Goal: Navigation & Orientation: Find specific page/section

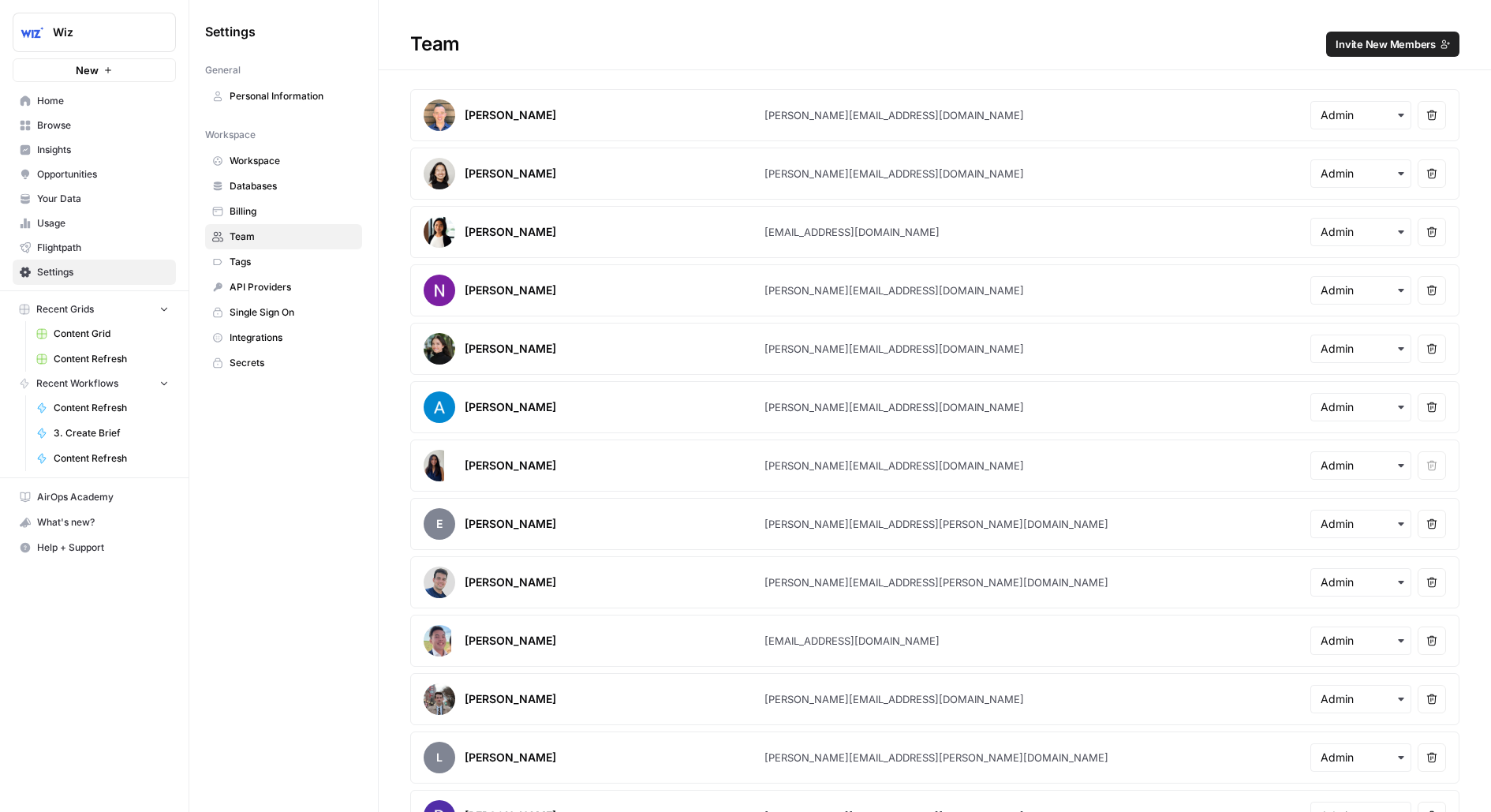
scroll to position [144, 0]
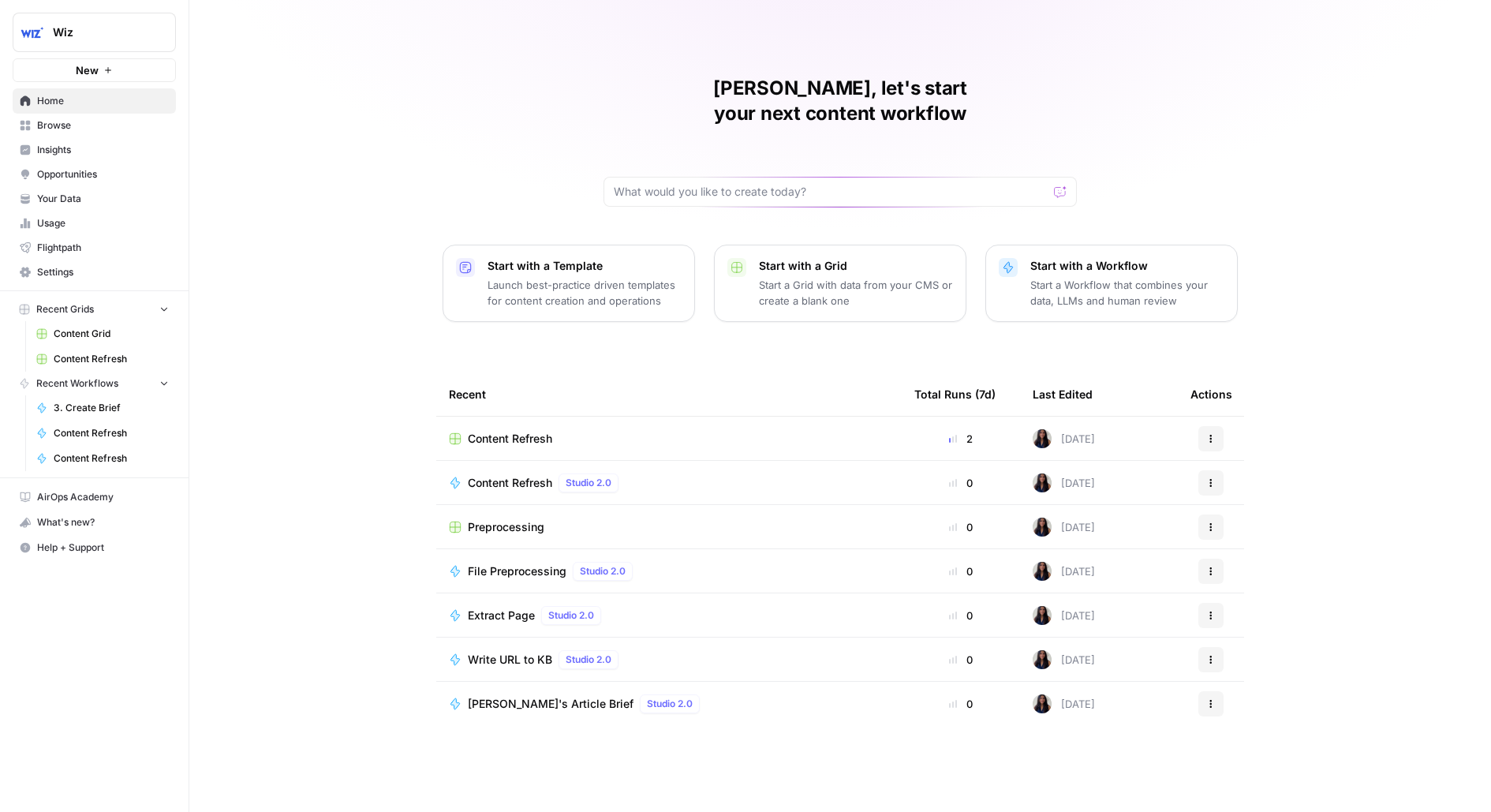
click at [129, 22] on button "Wiz" at bounding box center [94, 33] width 163 height 40
type input "main"
click button "MaintainX" at bounding box center [142, 138] width 253 height 25
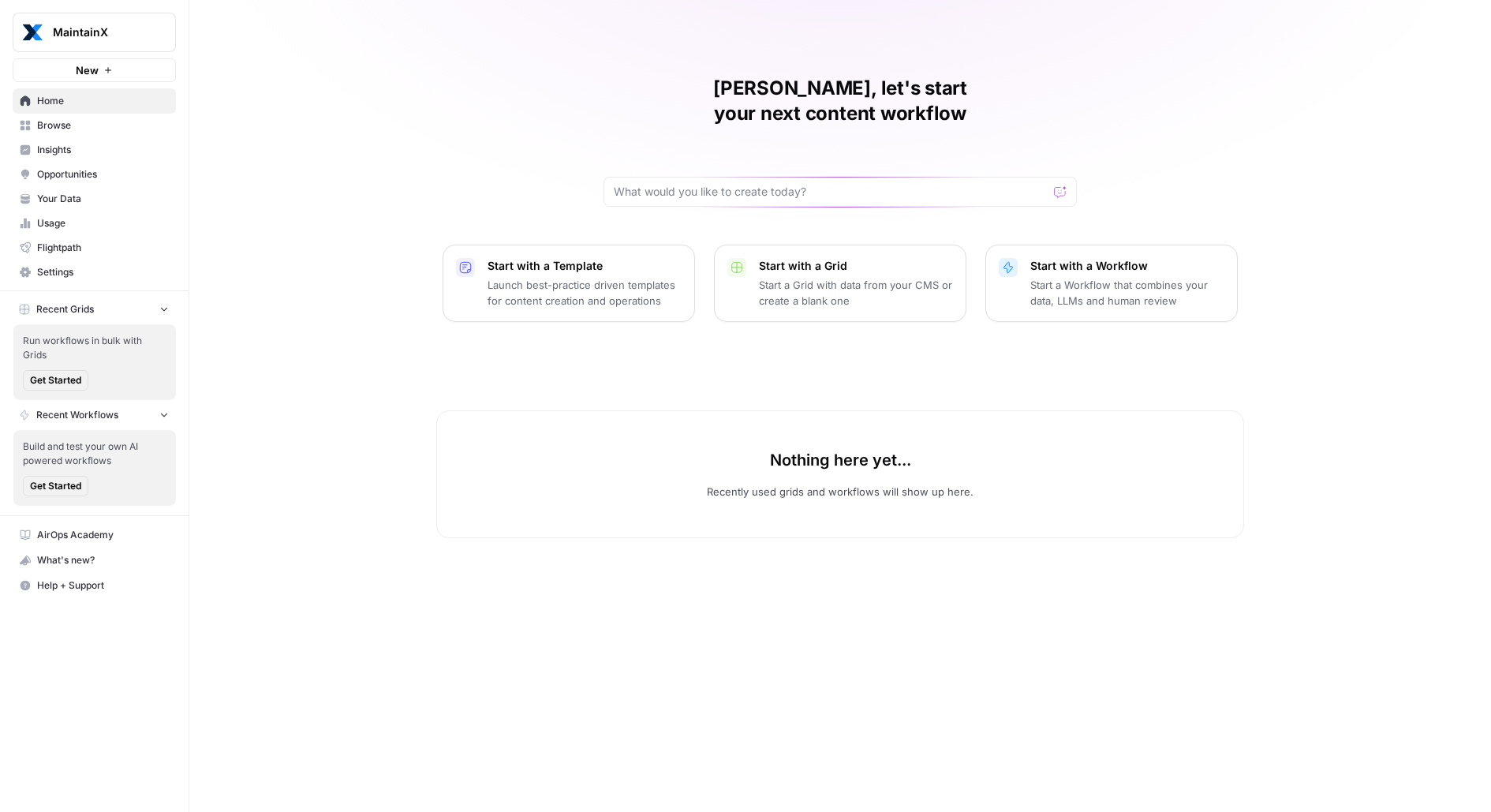
click at [68, 266] on span "Settings" at bounding box center [103, 272] width 132 height 14
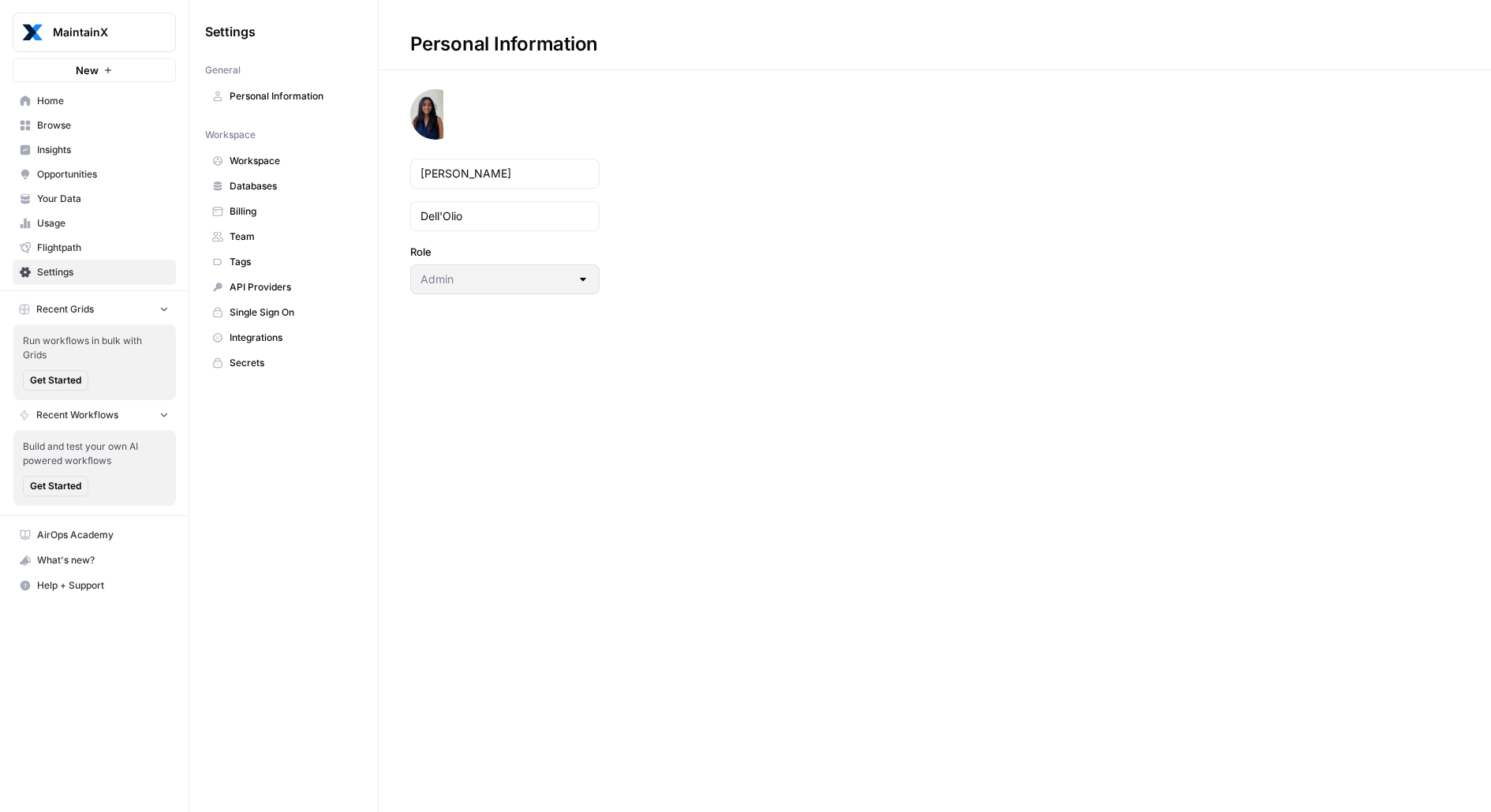
click at [255, 249] on link "Tags" at bounding box center [284, 261] width 157 height 25
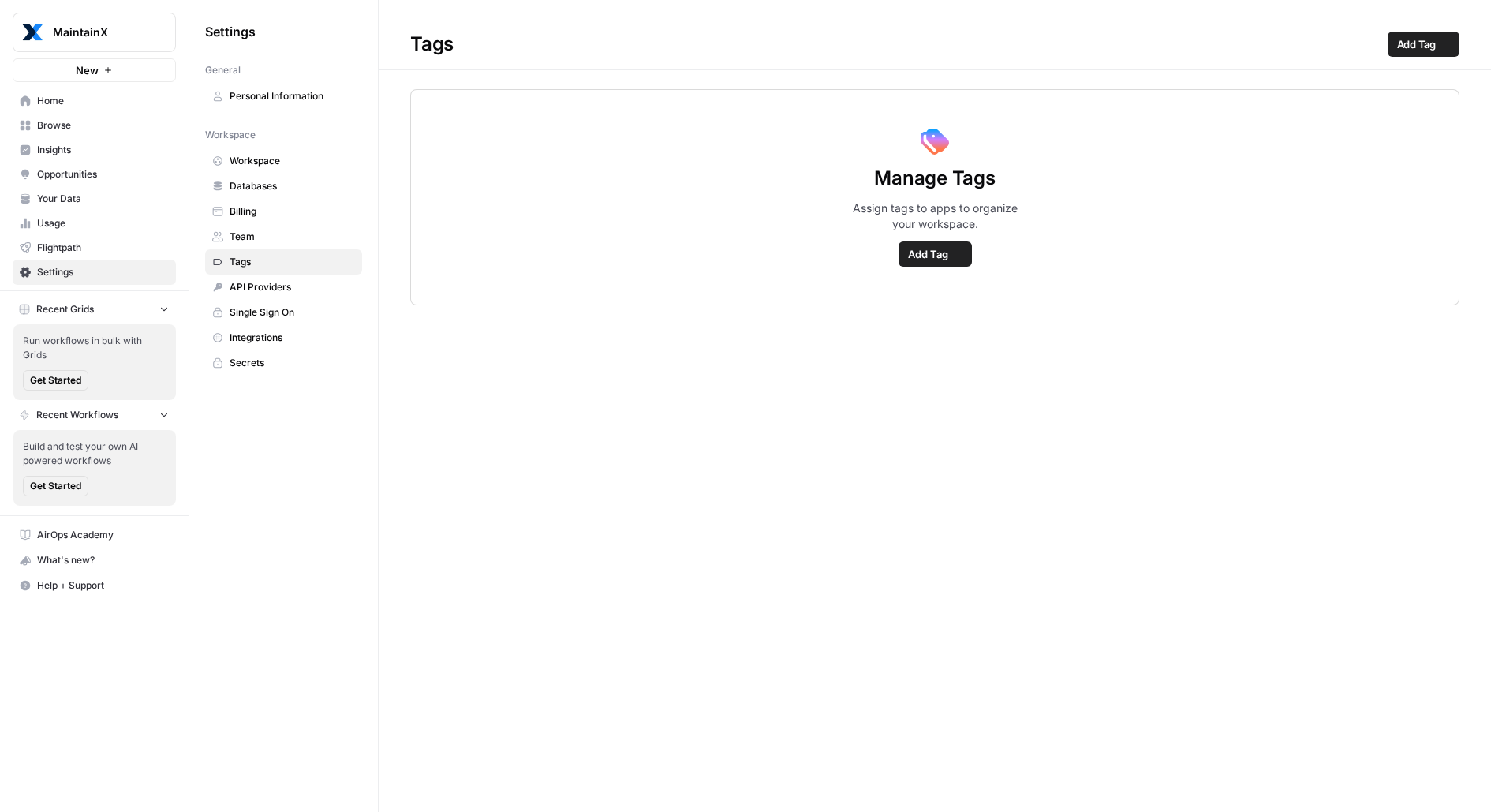
click at [253, 229] on span "Team" at bounding box center [291, 236] width 125 height 14
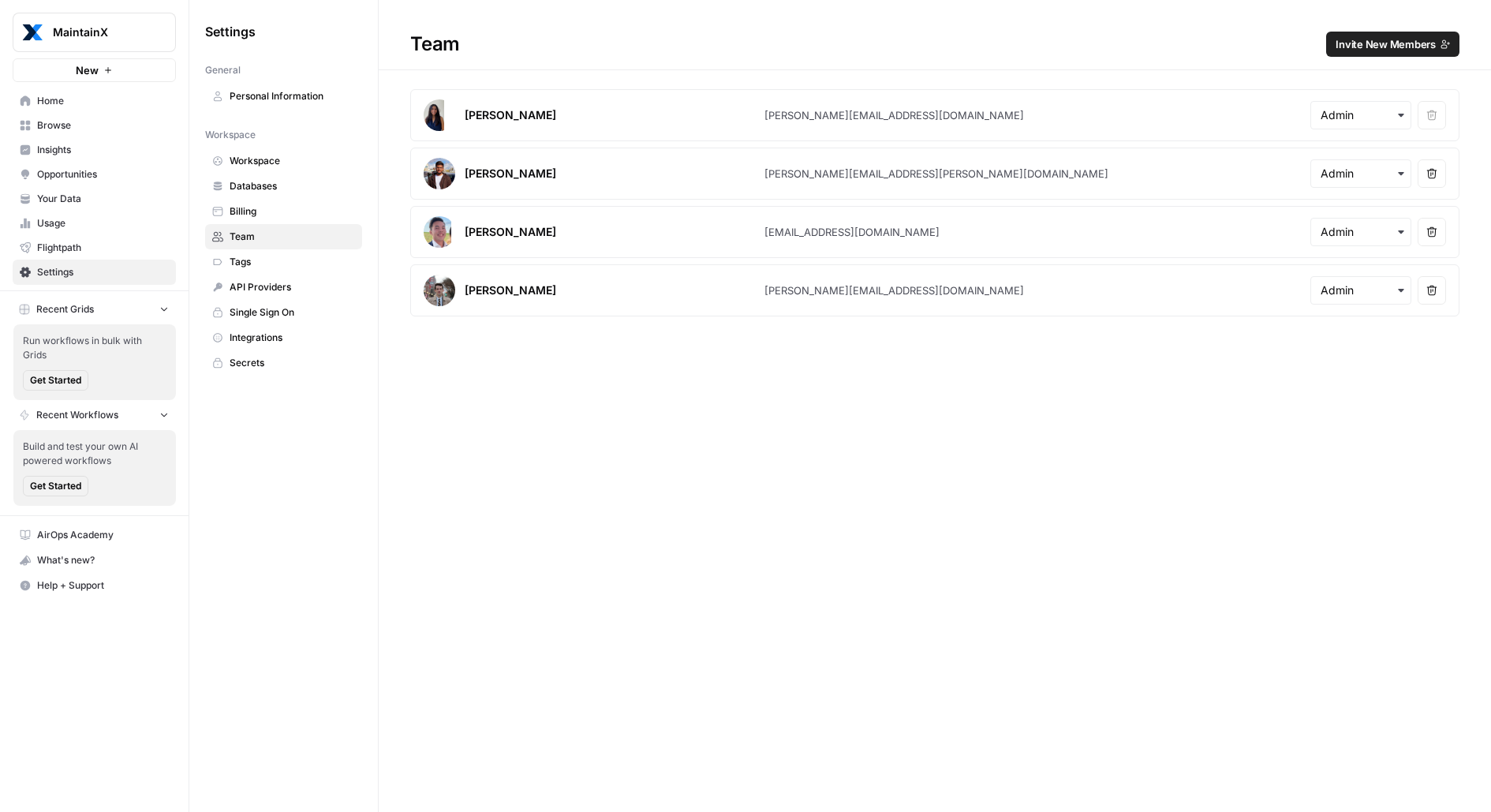
click at [55, 120] on span "Browse" at bounding box center [103, 125] width 132 height 14
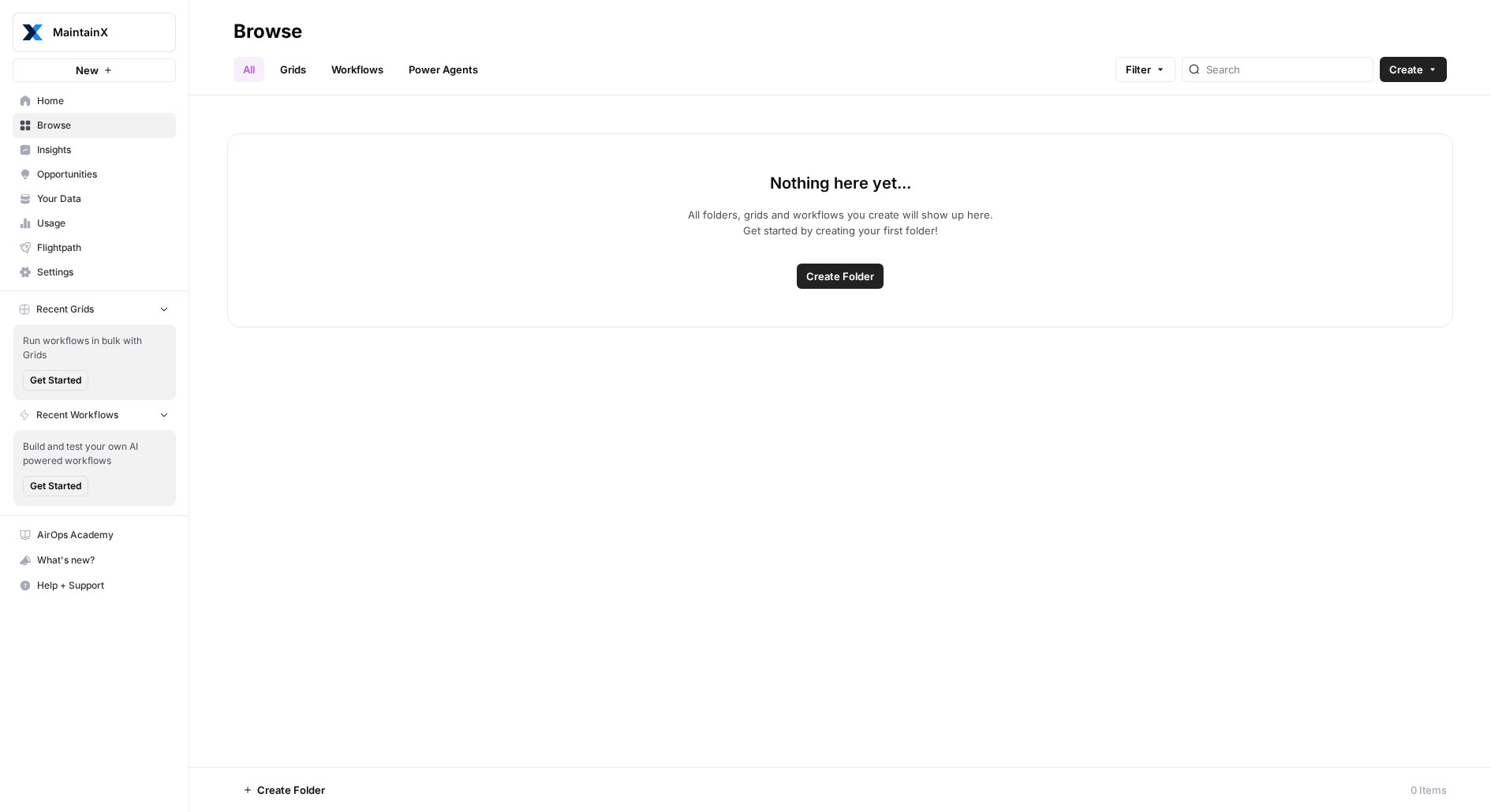
click at [83, 107] on span "Home" at bounding box center [103, 101] width 132 height 14
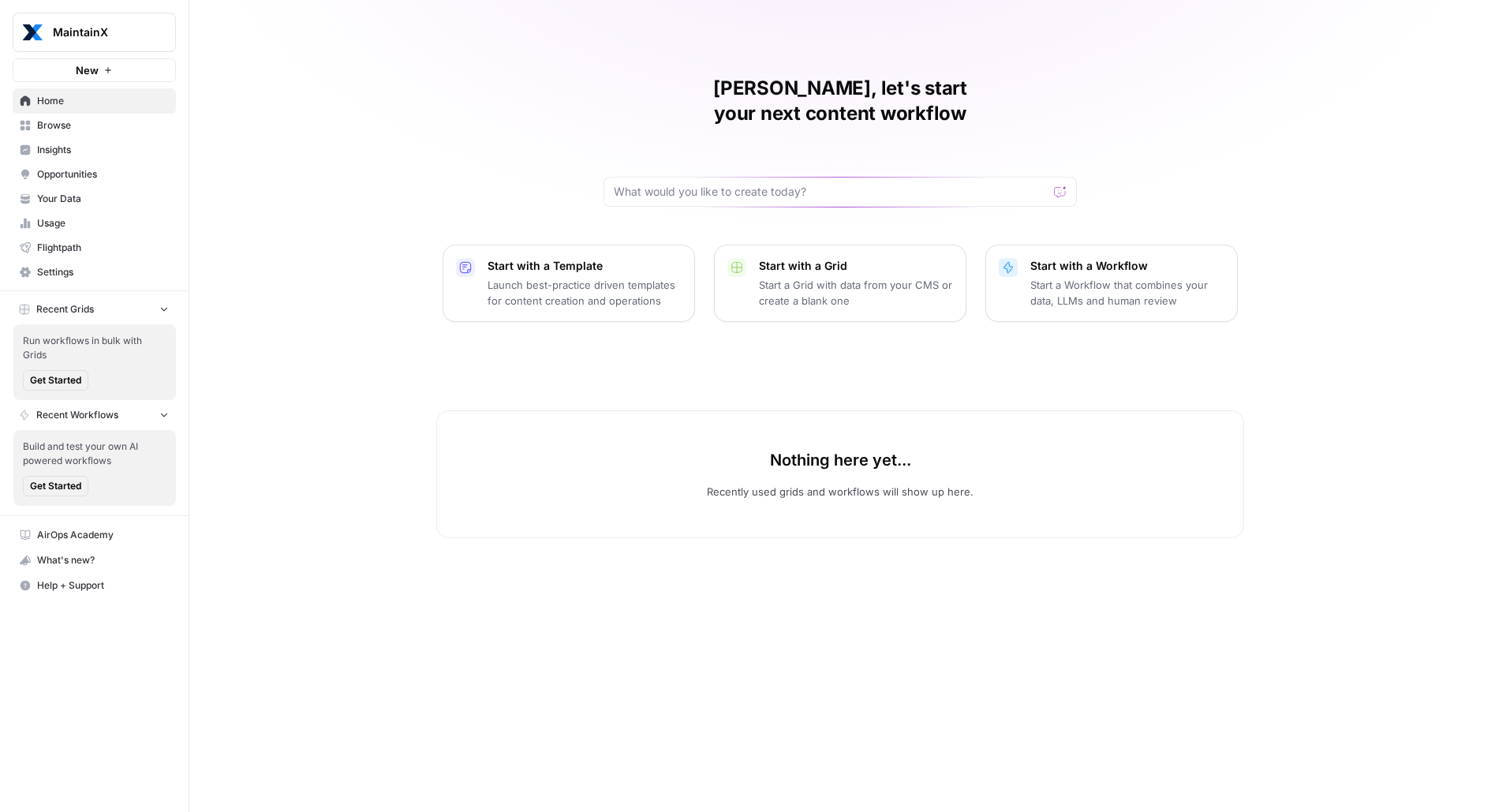
click at [71, 279] on link "Settings" at bounding box center [94, 272] width 163 height 25
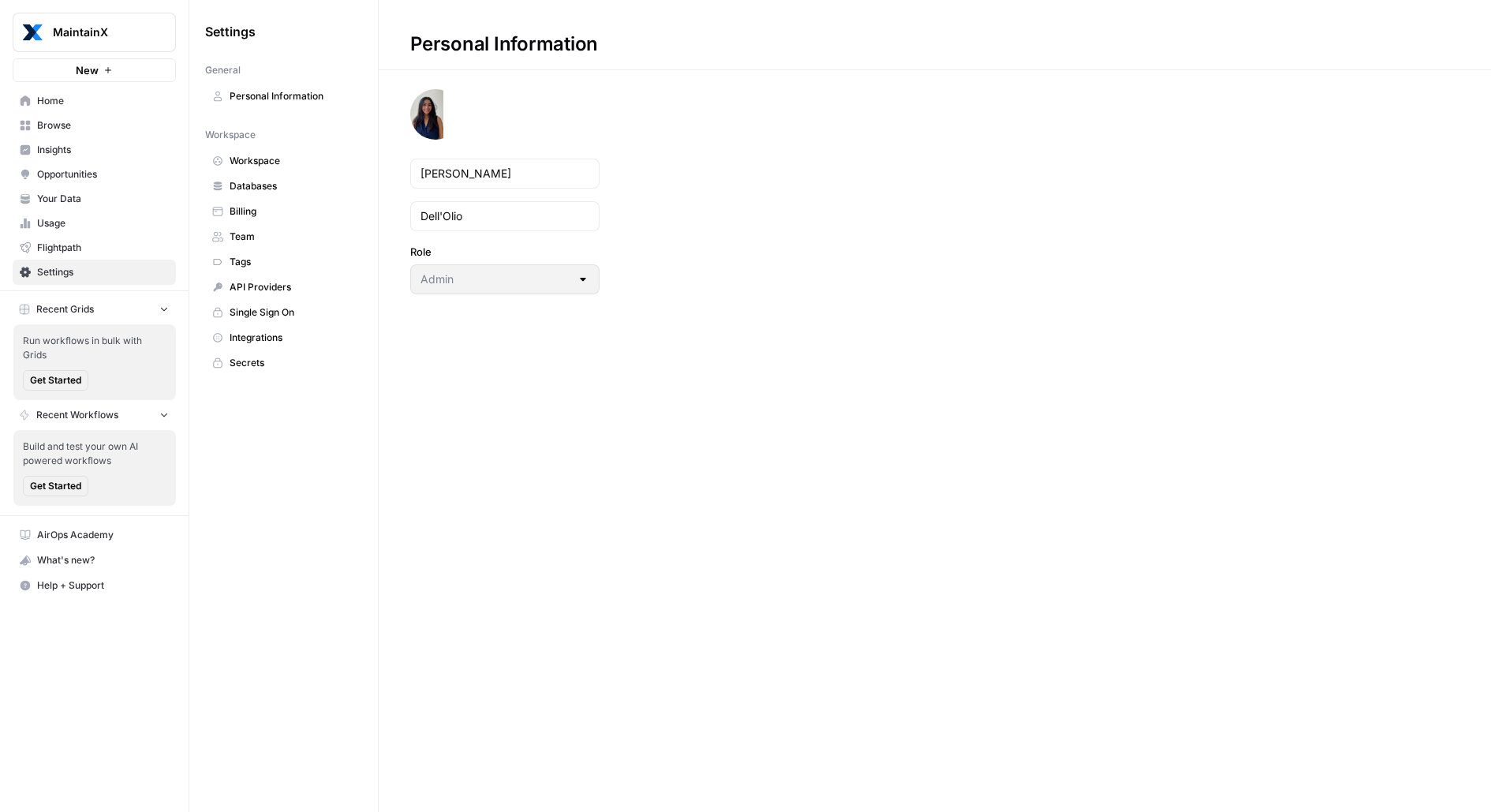
click at [260, 95] on span "Personal Information" at bounding box center [291, 96] width 125 height 14
click at [260, 169] on link "Workspace" at bounding box center [284, 160] width 157 height 25
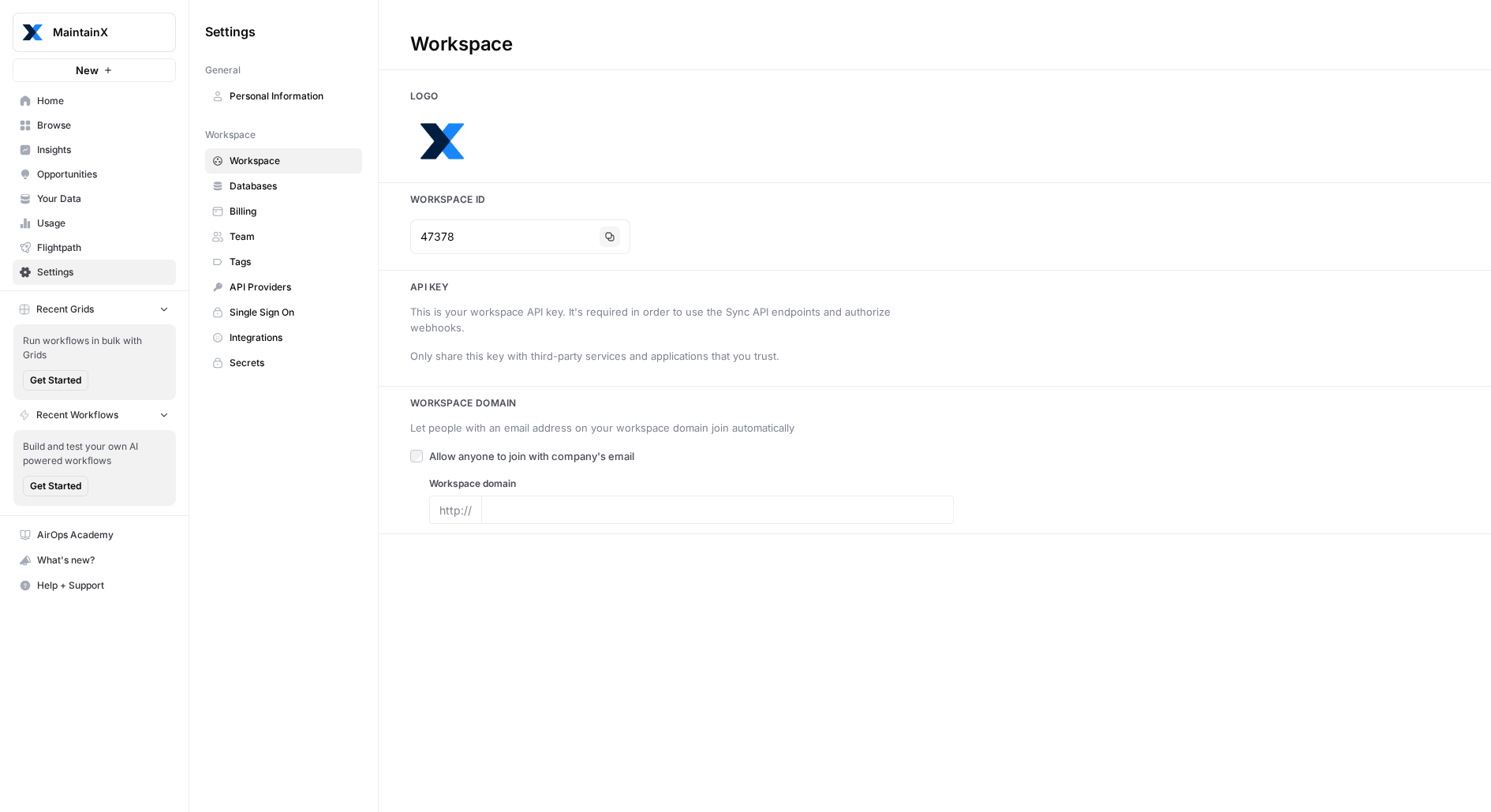
type input "https://www.getmaintainx.com/"
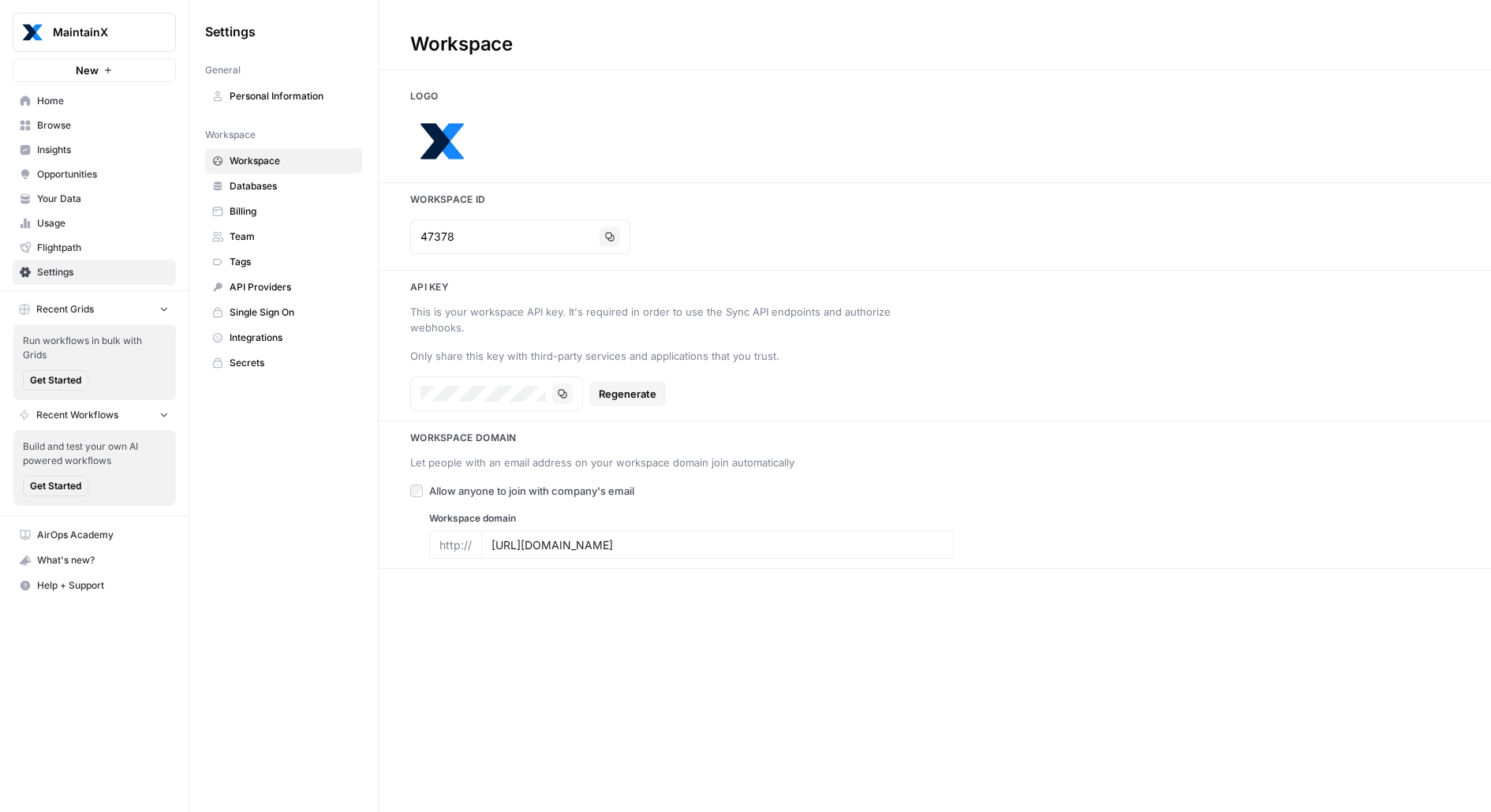
click at [97, 236] on link "Flightpath" at bounding box center [94, 247] width 163 height 25
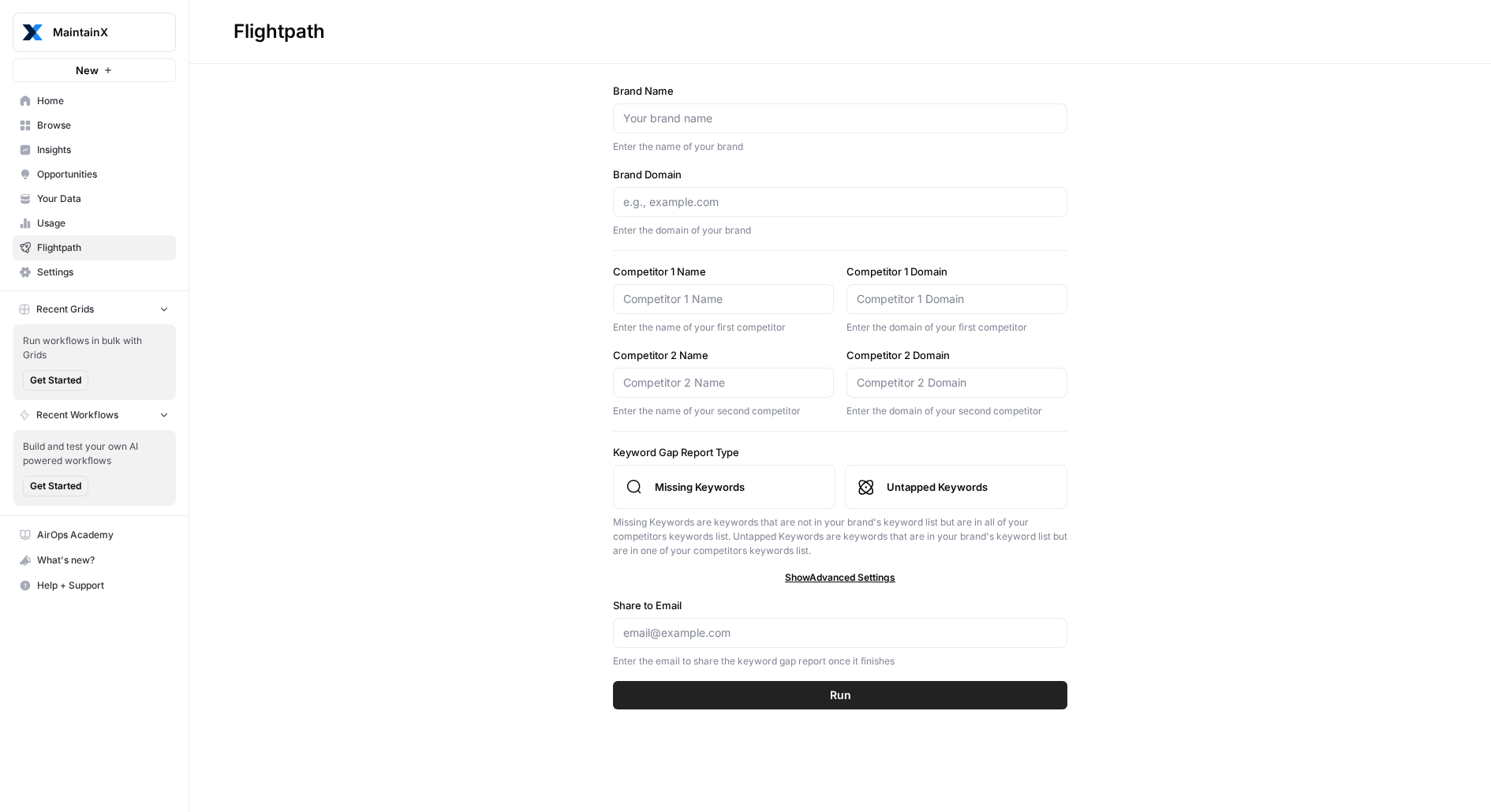
click at [71, 122] on span "Browse" at bounding box center [103, 125] width 132 height 14
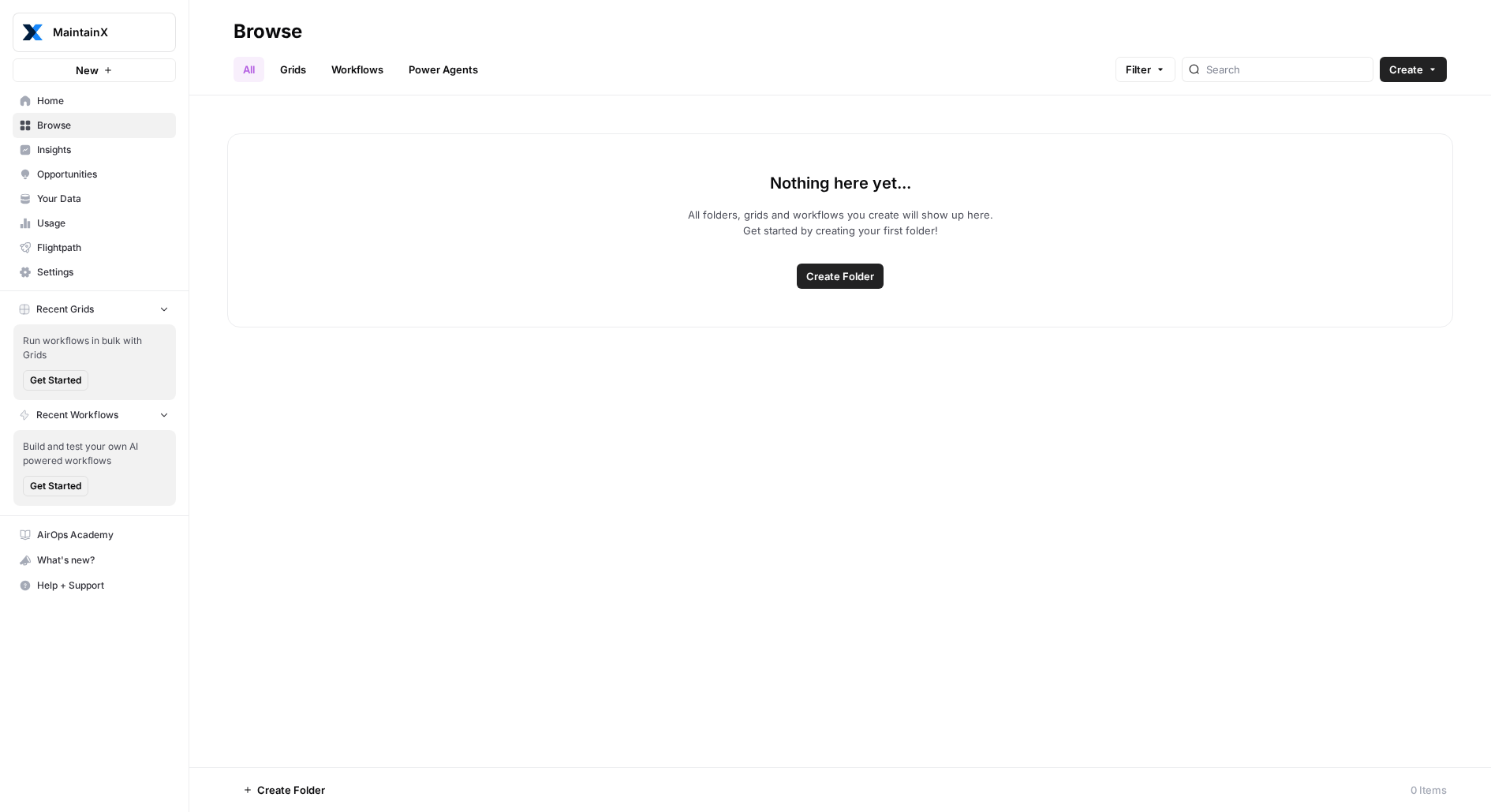
click at [124, 147] on span "Insights" at bounding box center [103, 150] width 132 height 14
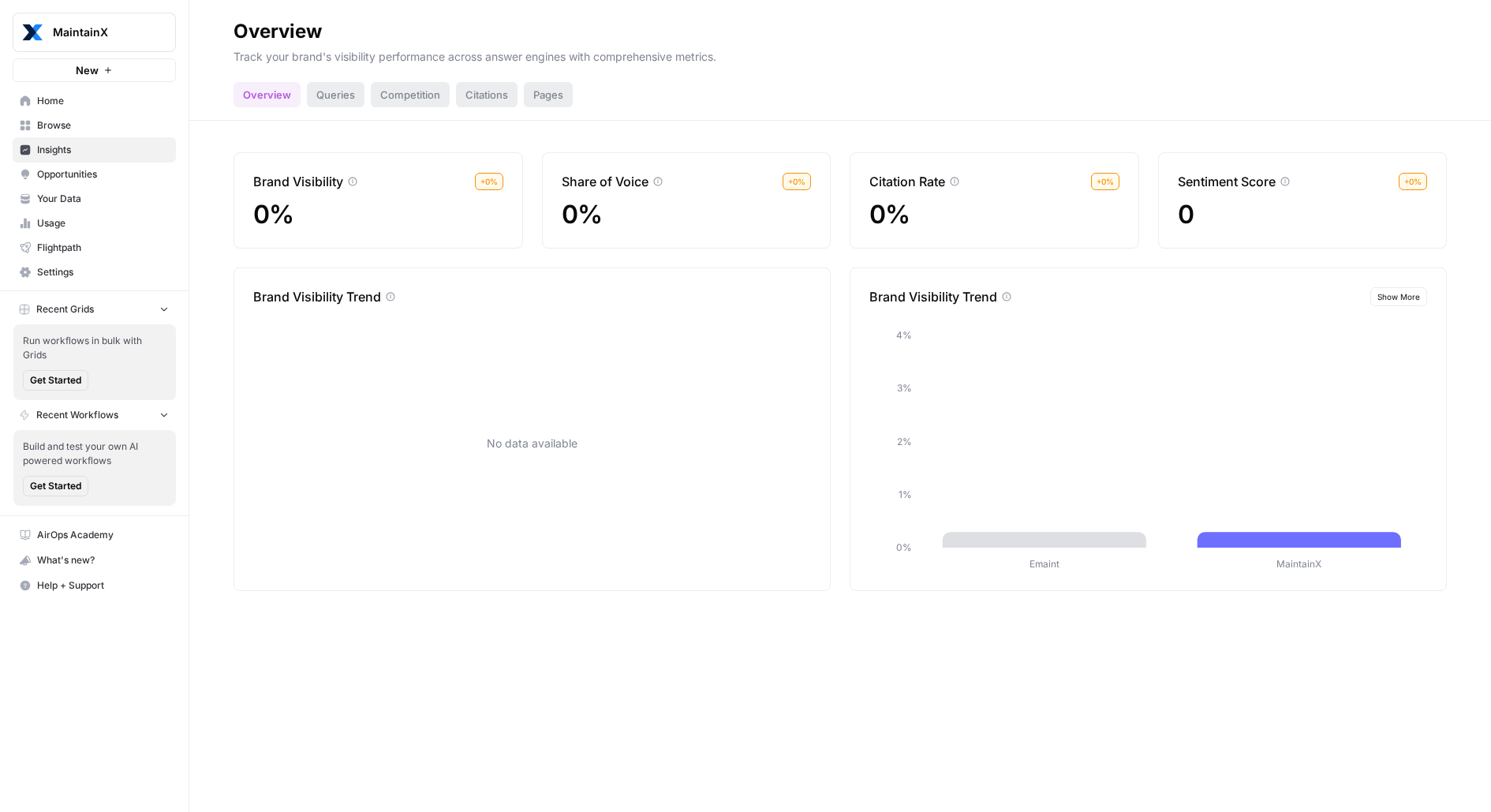
click at [83, 118] on span "Browse" at bounding box center [103, 125] width 132 height 14
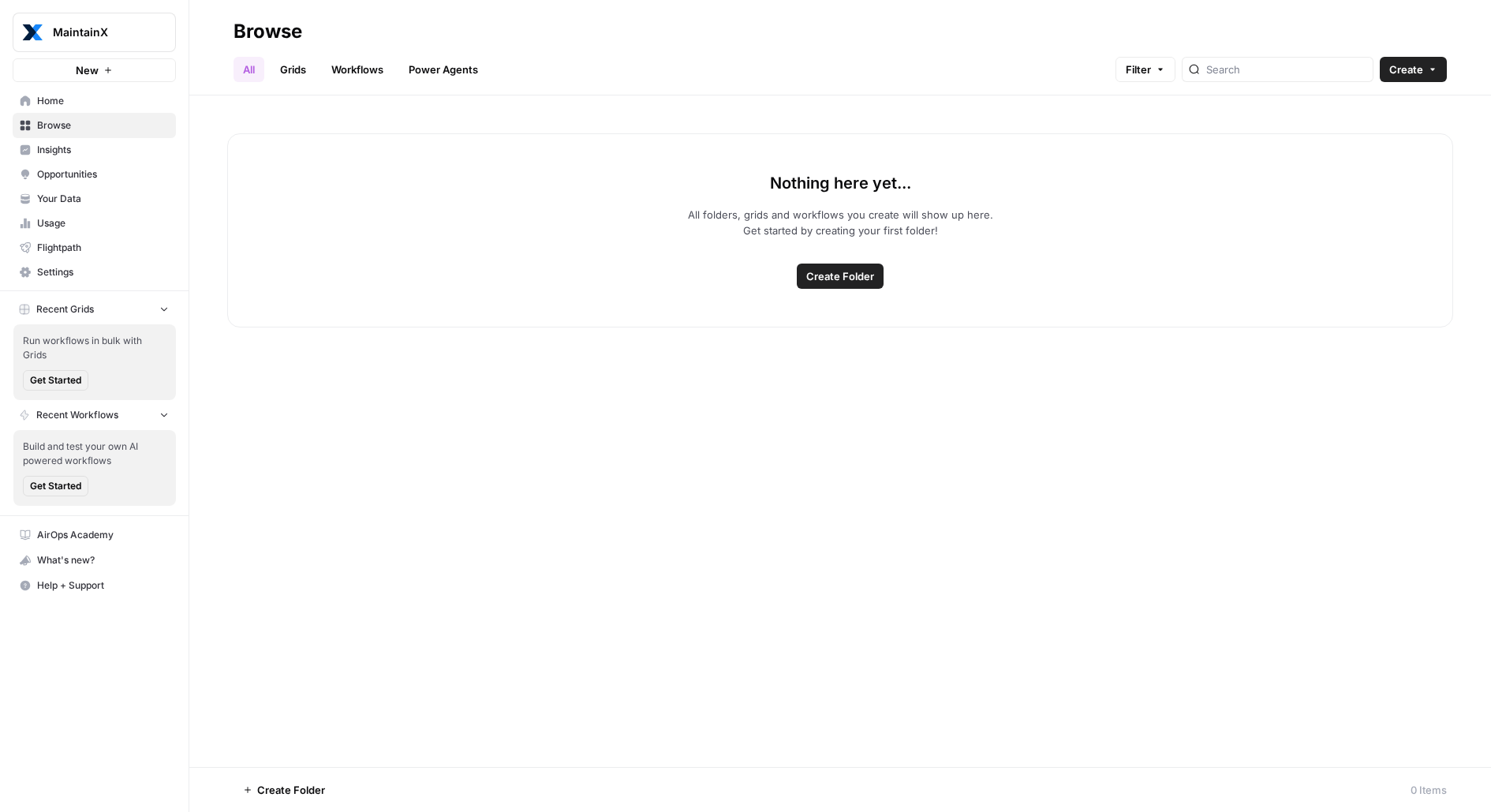
click at [79, 107] on link "Home" at bounding box center [94, 100] width 163 height 25
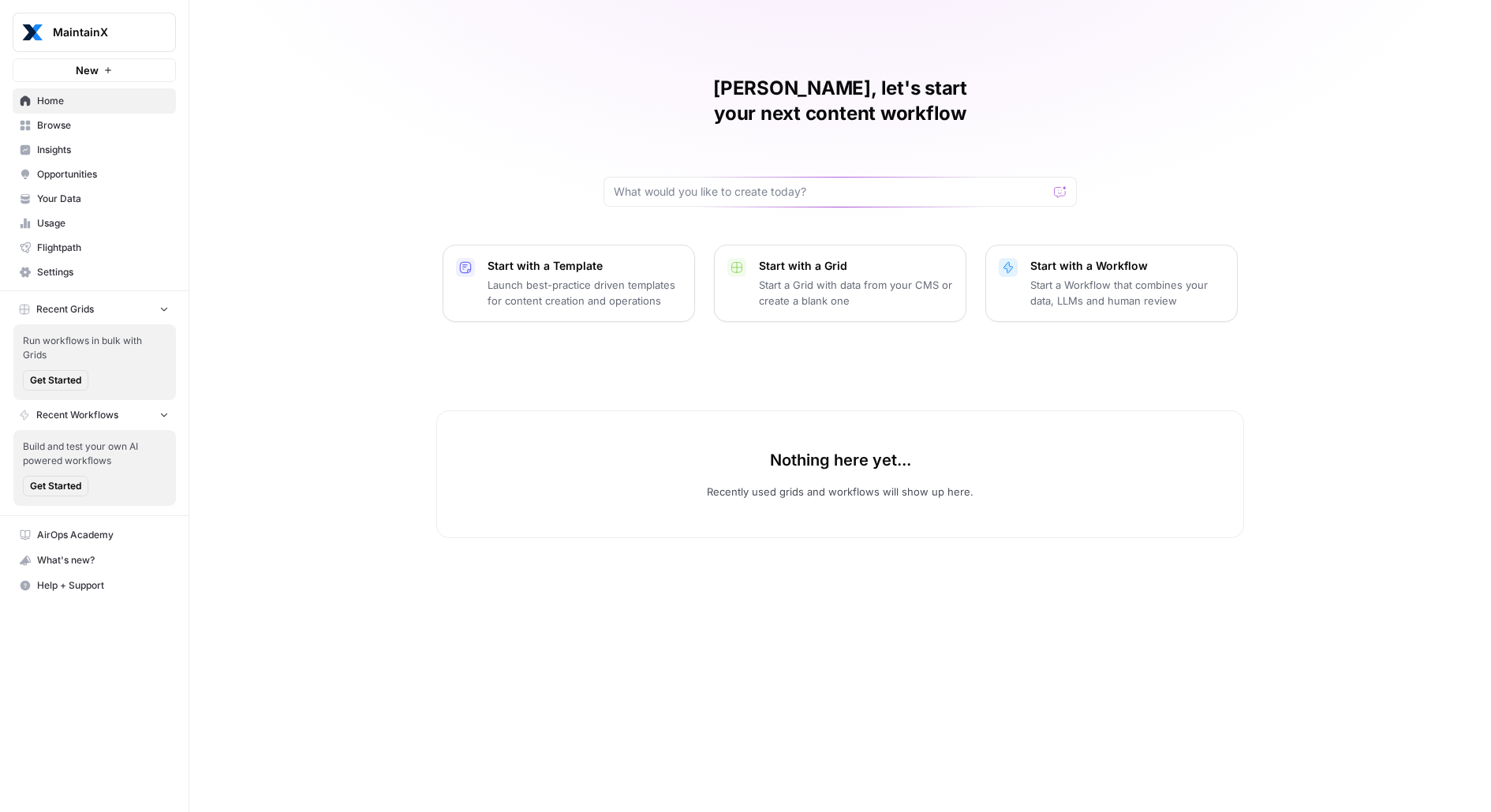
click at [88, 200] on span "Your Data" at bounding box center [103, 198] width 132 height 14
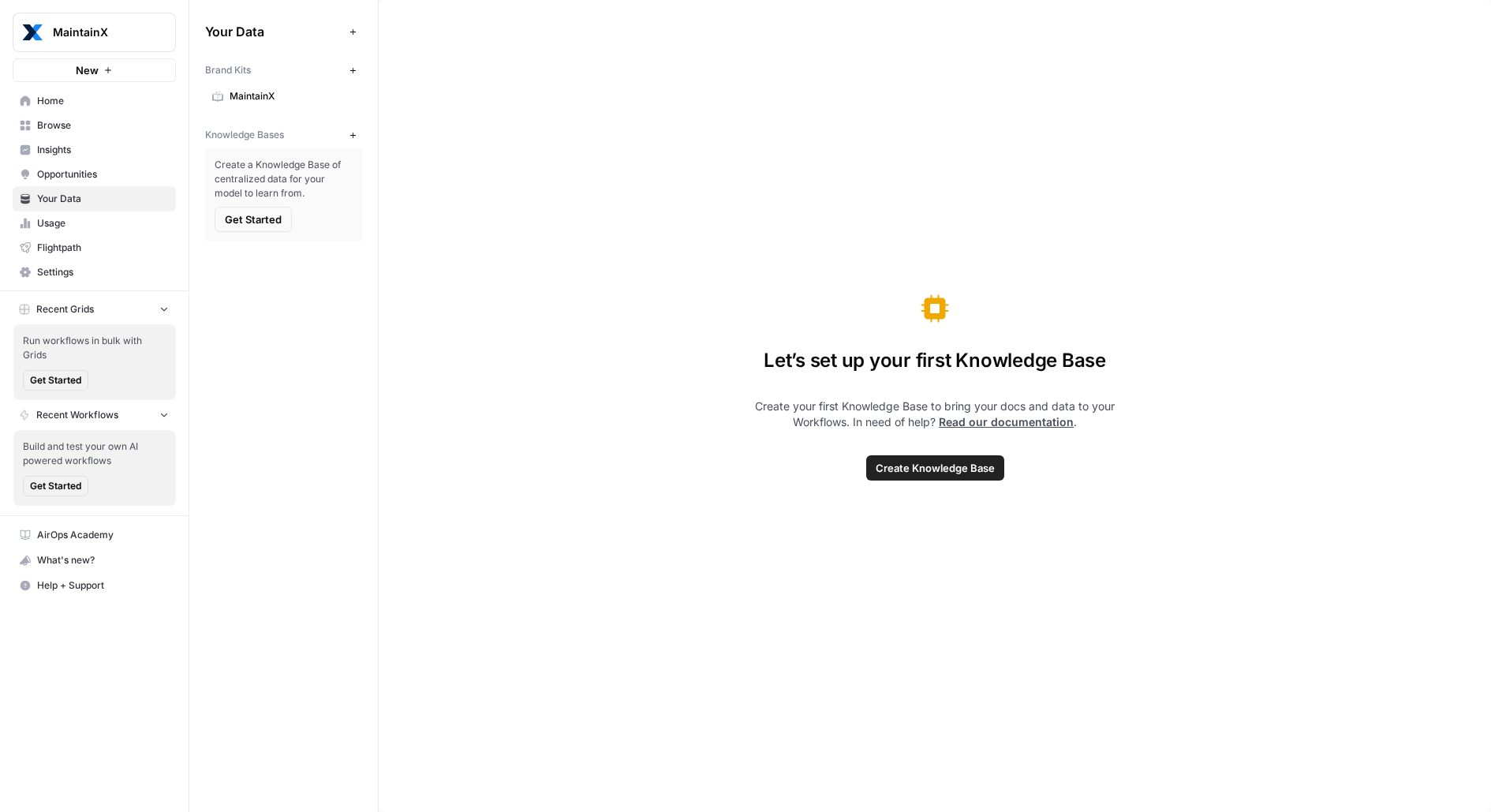
click at [263, 87] on link "MaintainX" at bounding box center [284, 96] width 157 height 25
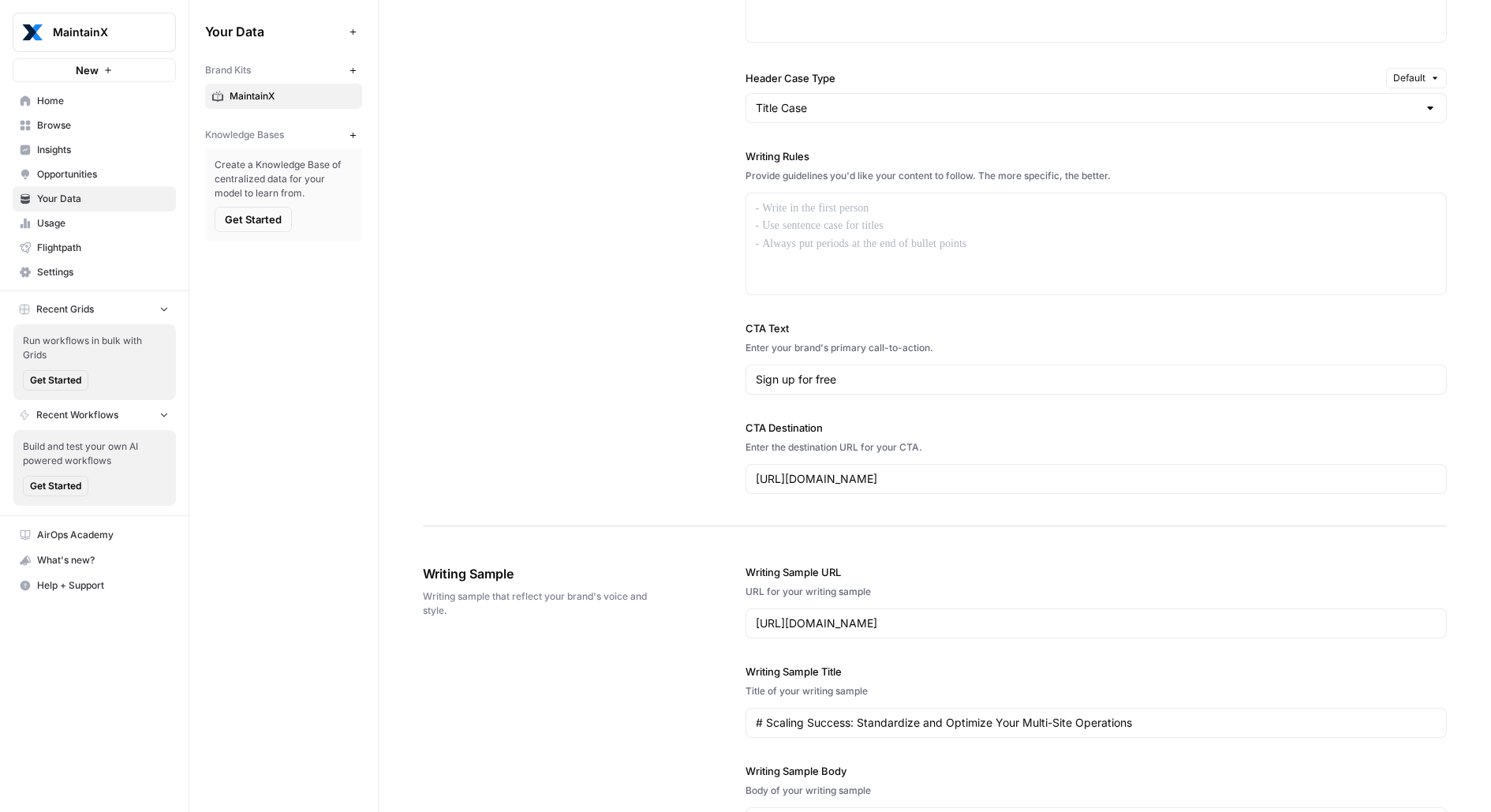
scroll to position [1226, 0]
drag, startPoint x: 744, startPoint y: 154, endPoint x: 1192, endPoint y: 174, distance: 448.4
click at [1192, 174] on div "**********" at bounding box center [935, 106] width 1024 height 834
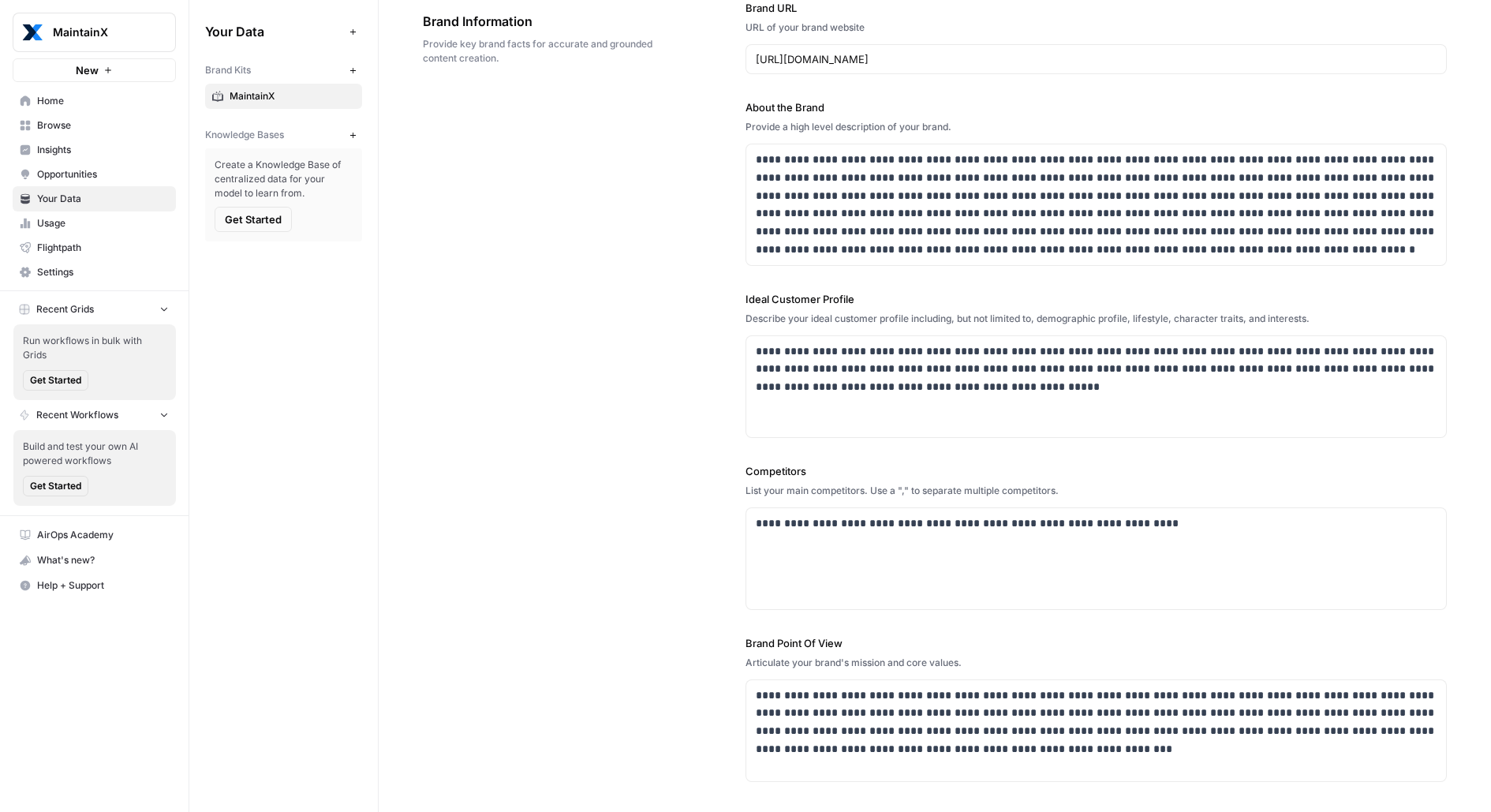
scroll to position [93, 0]
click at [102, 115] on link "Browse" at bounding box center [94, 125] width 163 height 25
